Goal: Task Accomplishment & Management: Use online tool/utility

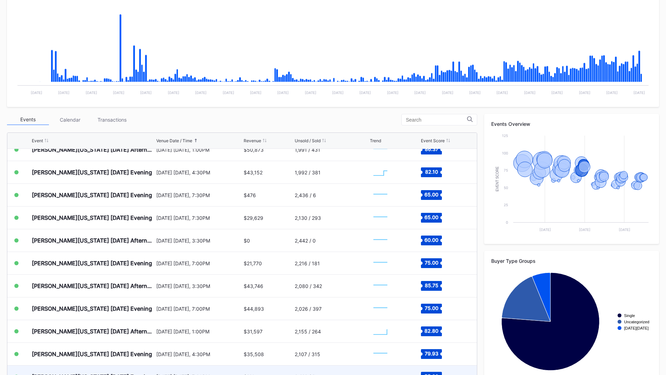
scroll to position [490, 0]
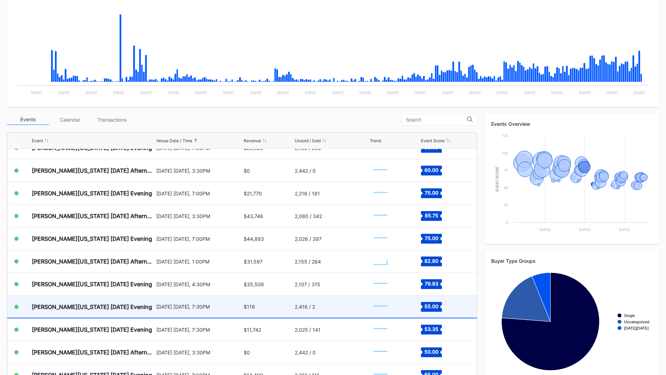
click at [162, 304] on div "[DATE] [DATE], 7:30PM" at bounding box center [199, 307] width 86 height 22
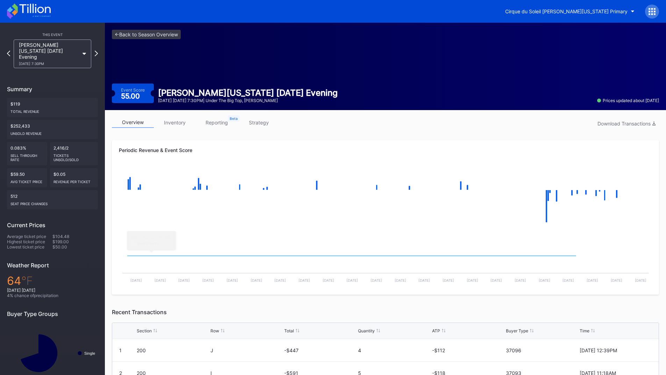
click at [177, 119] on link "inventory" at bounding box center [175, 122] width 42 height 11
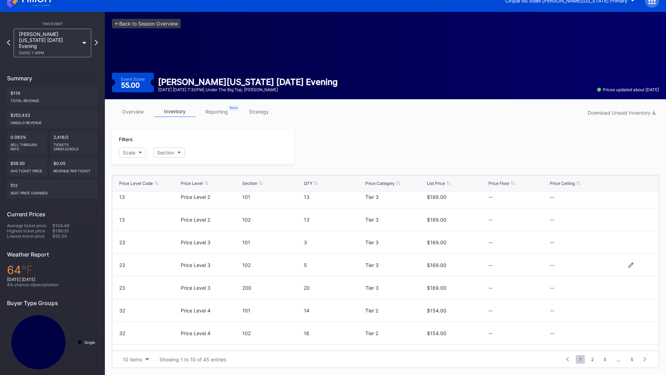
scroll to position [68, 0]
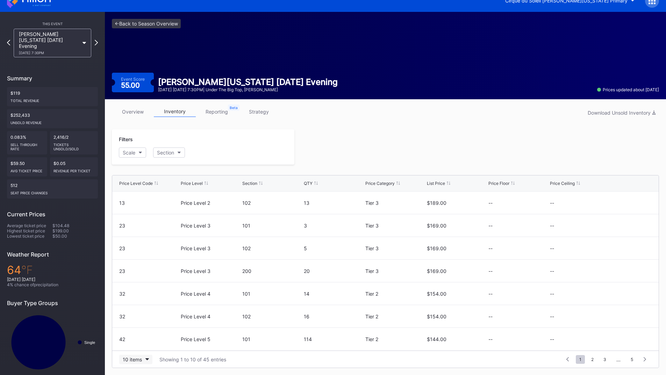
click at [146, 358] on button "10 items" at bounding box center [135, 359] width 33 height 9
click at [143, 347] on div "200 items" at bounding box center [135, 342] width 33 height 13
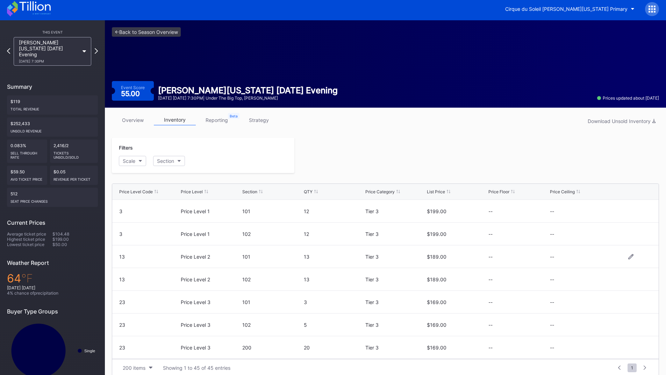
scroll to position [0, 0]
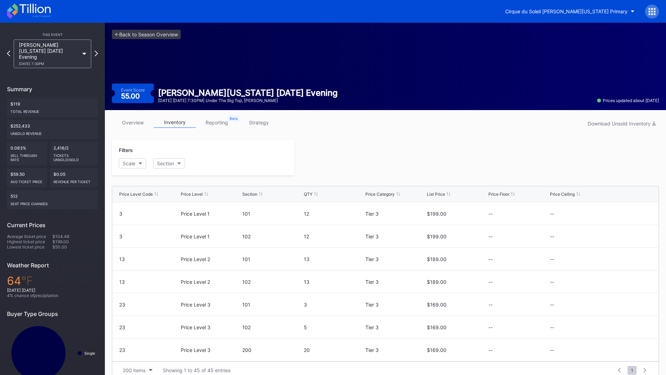
drag, startPoint x: 358, startPoint y: 163, endPoint x: 330, endPoint y: 146, distance: 32.6
click at [358, 163] on div at bounding box center [476, 157] width 365 height 35
